Goal: Use online tool/utility: Utilize a website feature to perform a specific function

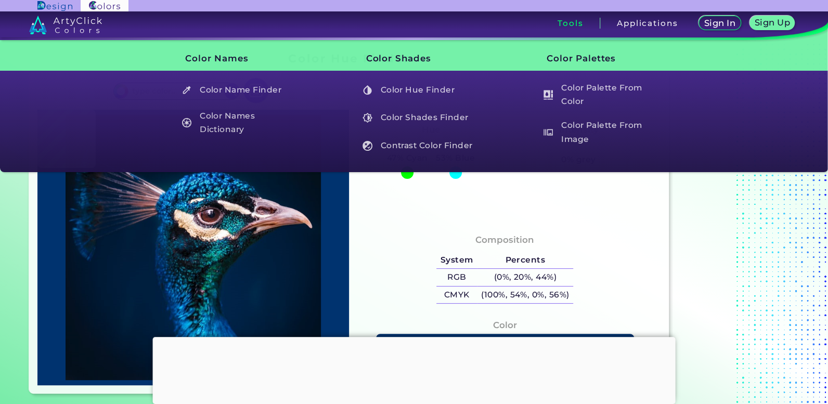
type input "#001f34"
type input "#001F34"
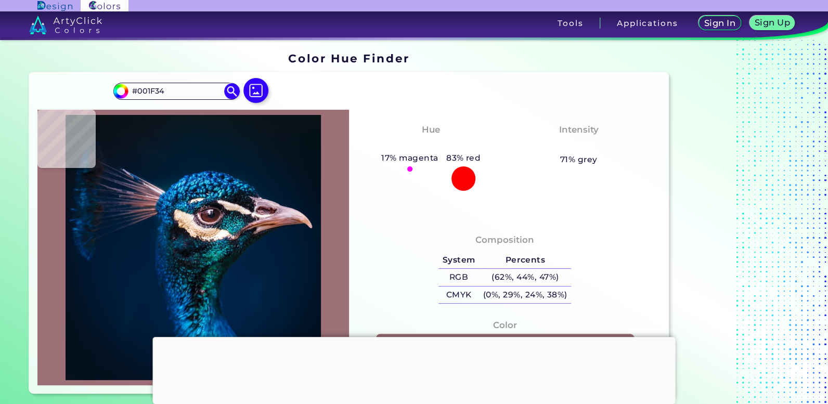
type input "#9d6f77"
type input "#9D6F77"
type input "#000000"
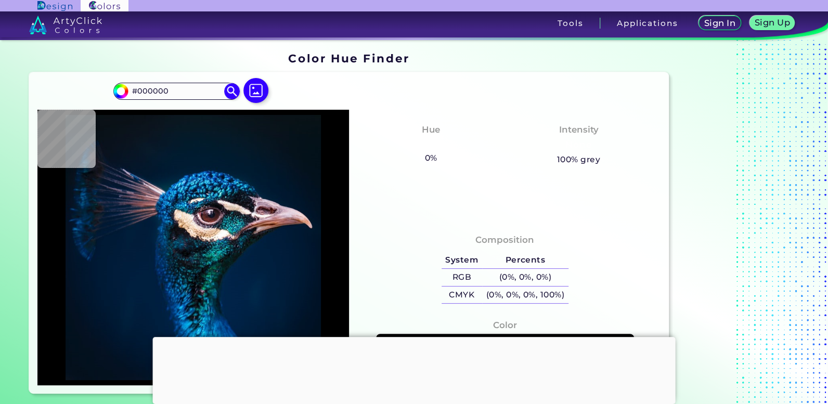
click at [419, 337] on div at bounding box center [414, 337] width 523 height 0
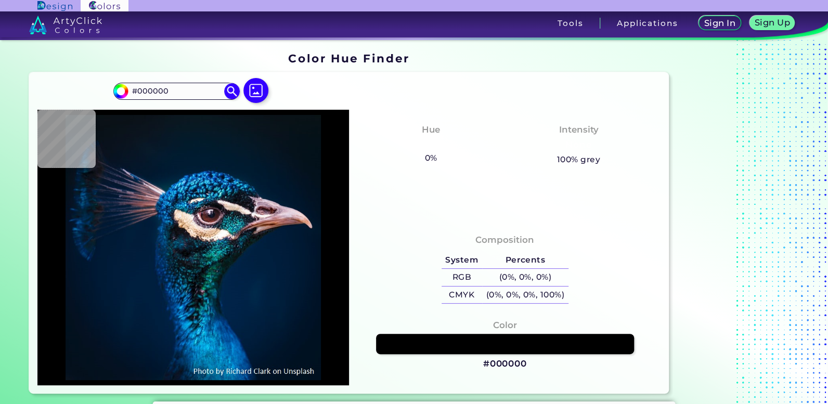
click at [162, 92] on input "#000000" at bounding box center [176, 91] width 97 height 14
type input "#0a1117"
type input "#0A1117"
type input "#091016"
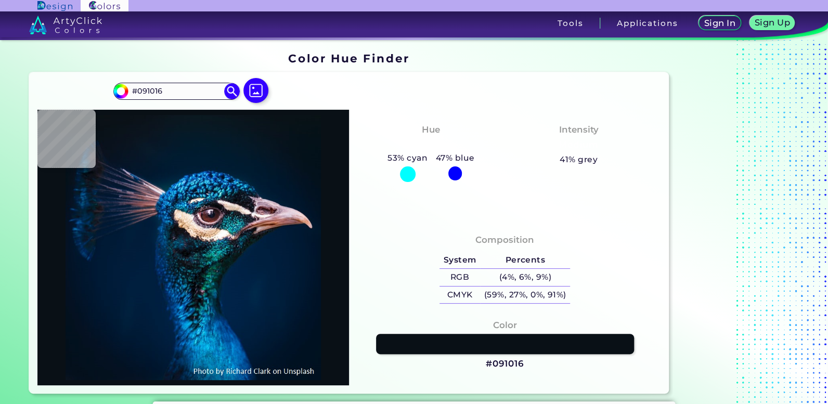
type input "#0a1119"
type input "#0A1119"
type input "#0b1218"
type input "#0B1218"
click at [262, 94] on img at bounding box center [255, 90] width 25 height 25
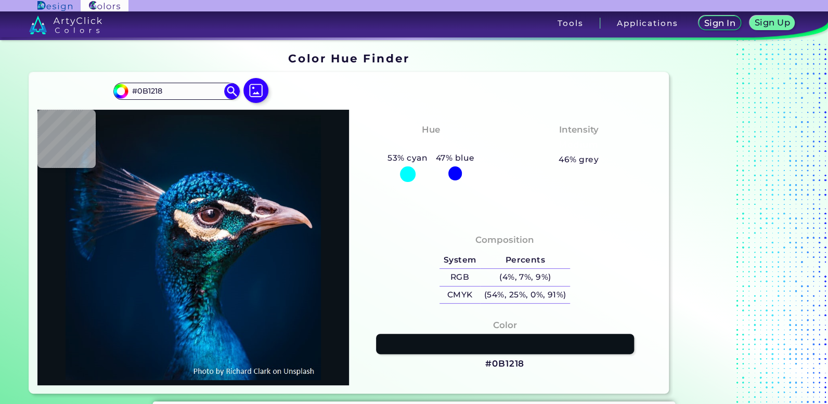
click at [0, 0] on input "file" at bounding box center [0, 0] width 0 height 0
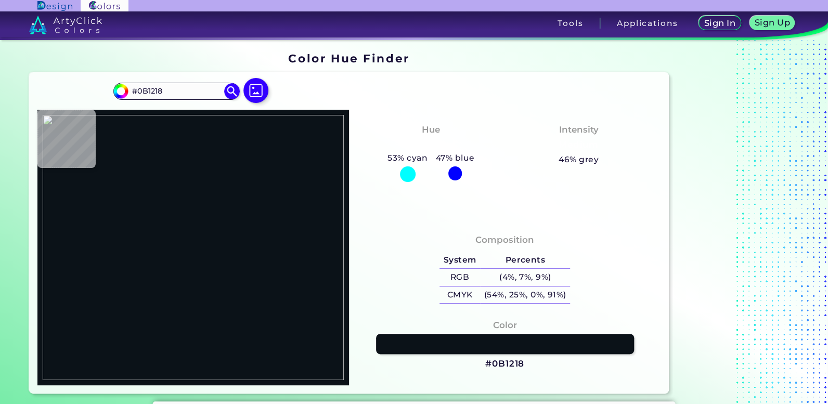
type input "#f0e5cf"
type input "#F0E5CF"
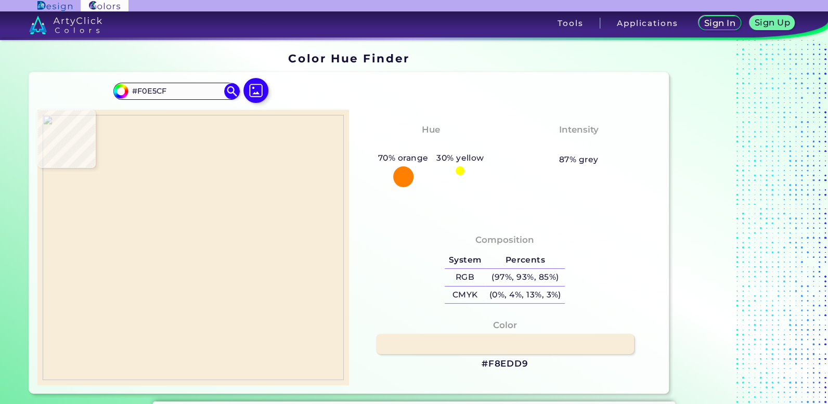
type input "#f8edd9"
type input "#F8EDD9"
type input "#f7ecd8"
type input "#F7ECD8"
type input "#f8edd9"
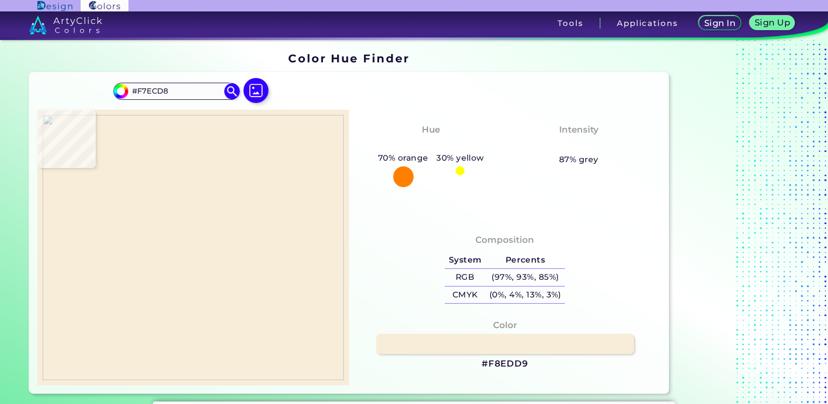
type input "#F8EDD9"
type input "#ebc688"
type input "#EBC688"
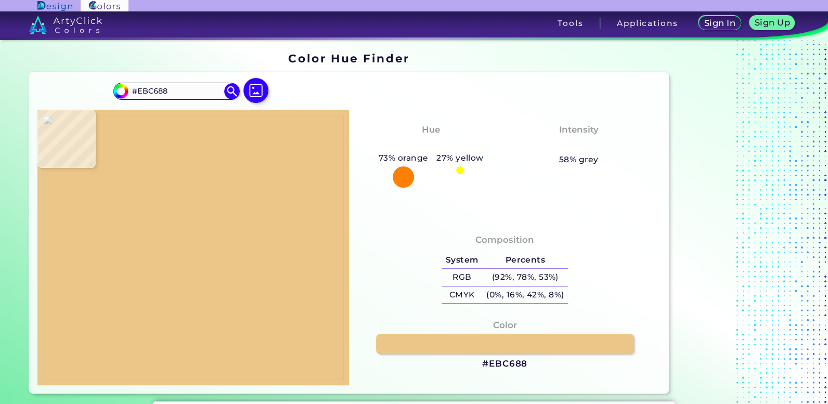
type input "#000000"
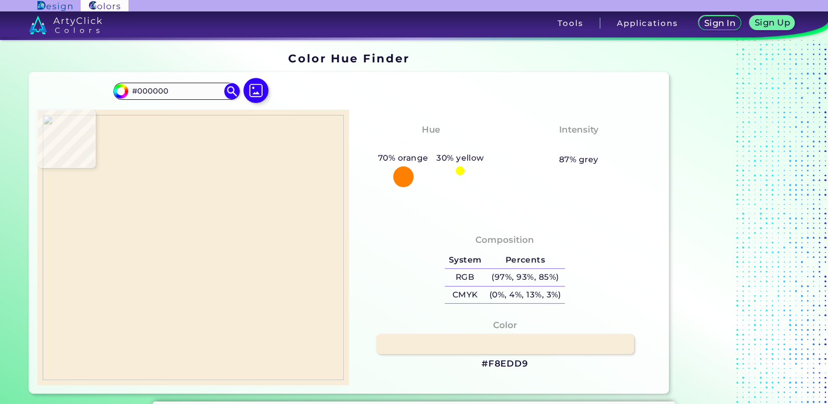
type input "#f8edd9"
type input "#F8EDD9"
type input "#0b080b"
type input "#0B080B"
type input "#fdf7e4"
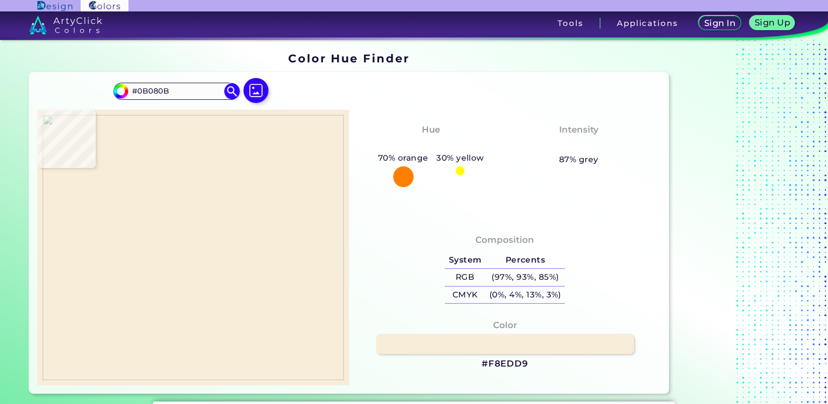
type input "#FDF7E4"
type input "#5b5951"
type input "#5B5951"
type input "#f8ece0"
type input "#F8ECE0"
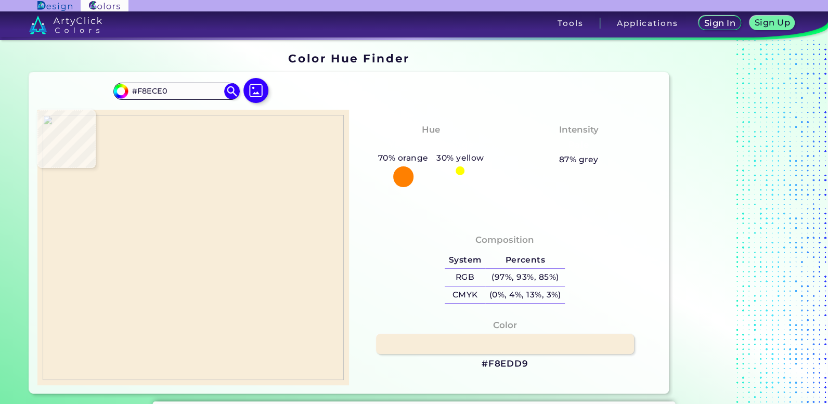
type input "#faefde"
type input "#FAEFDE"
type input "#f8edd9"
type input "#F8EDD9"
click at [266, 183] on img at bounding box center [193, 247] width 301 height 265
